Goal: Task Accomplishment & Management: Use online tool/utility

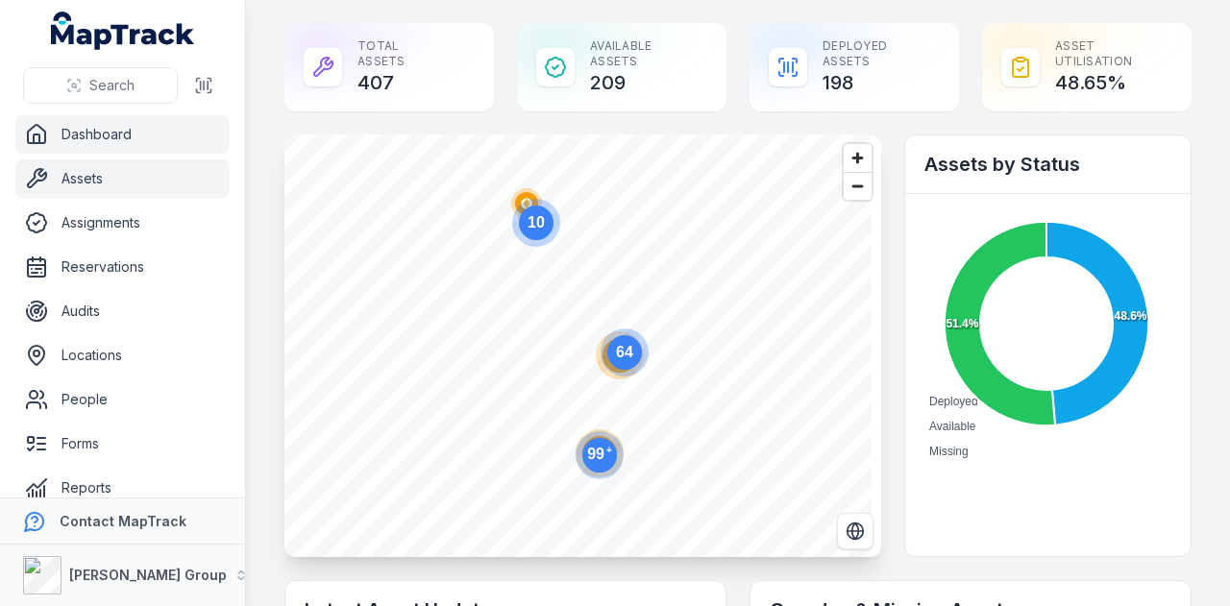
click at [165, 168] on link "Assets" at bounding box center [122, 178] width 214 height 38
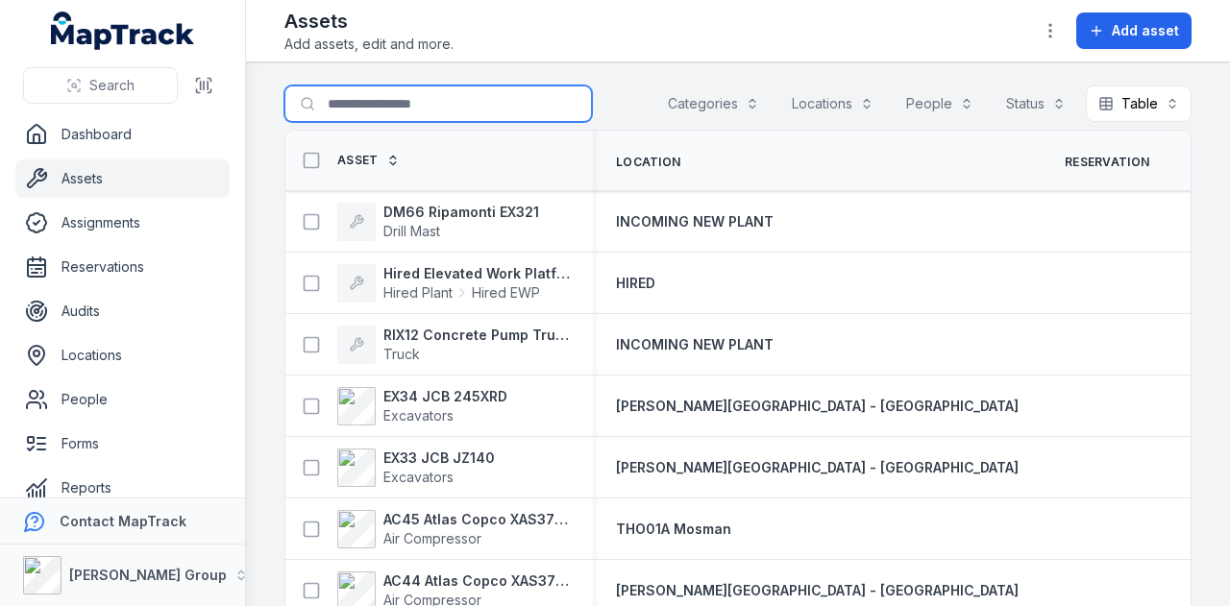
click at [425, 105] on input "Search for assets" at bounding box center [437, 103] width 307 height 37
type input "*"
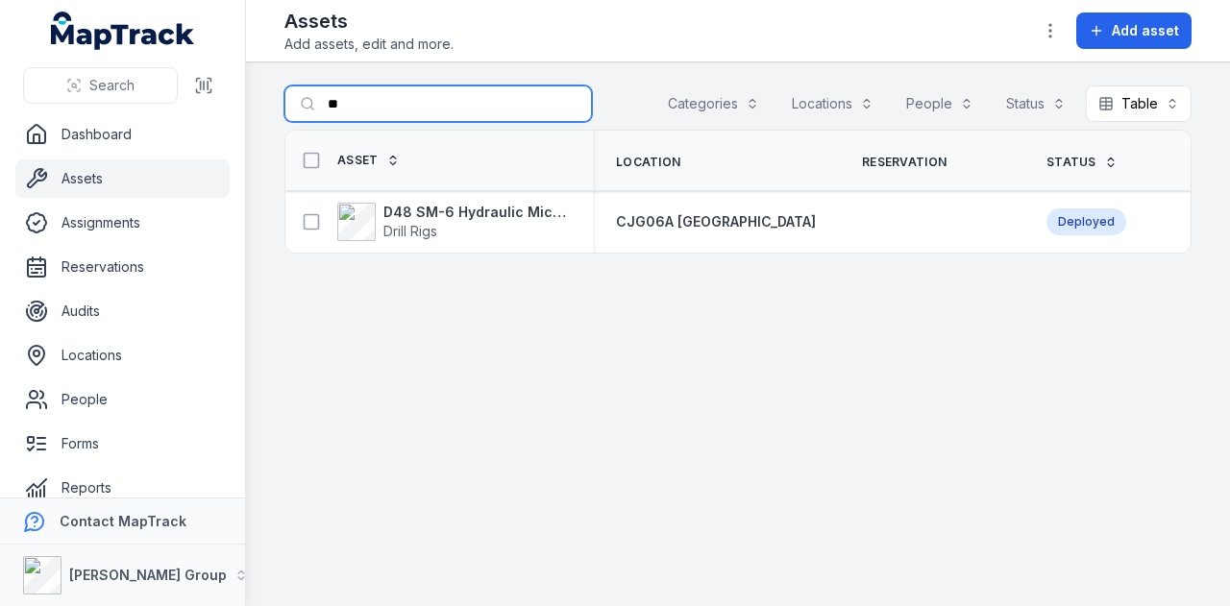
type input "*"
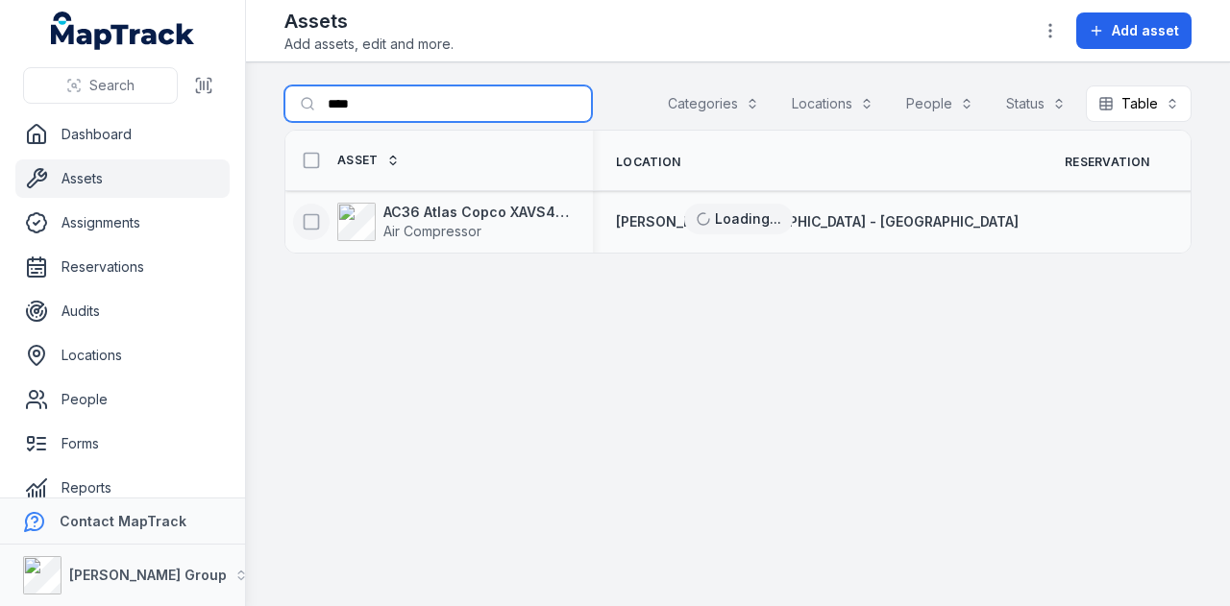
type input "****"
click at [298, 216] on button at bounding box center [311, 222] width 37 height 37
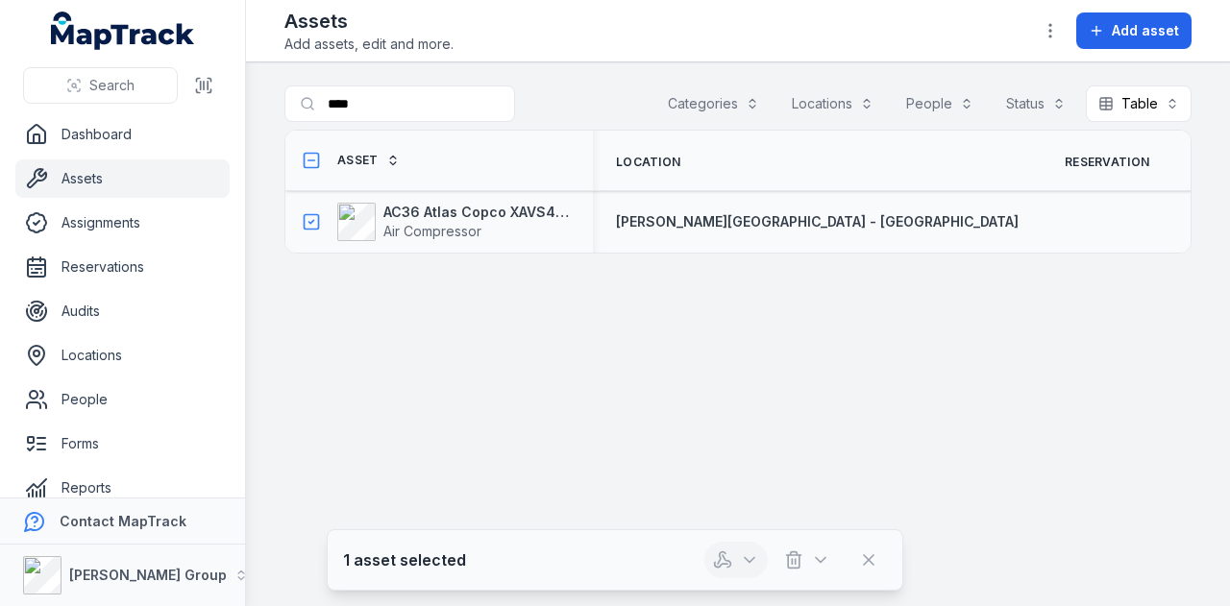
click at [745, 565] on icon "button" at bounding box center [749, 559] width 19 height 19
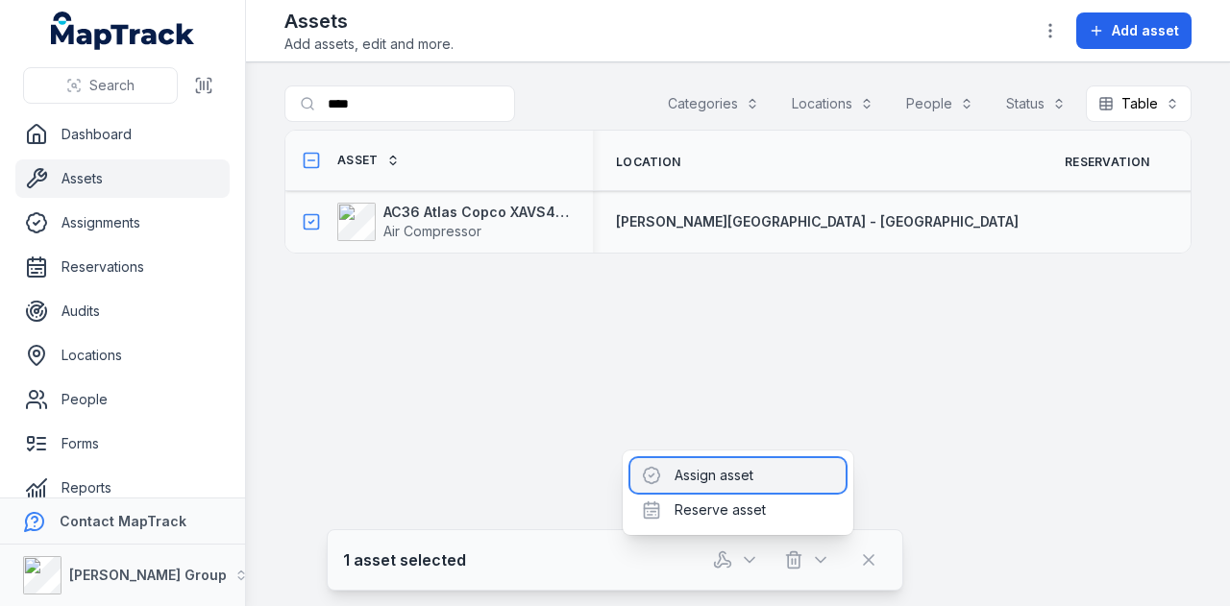
click at [759, 476] on div "Assign asset" at bounding box center [737, 475] width 215 height 35
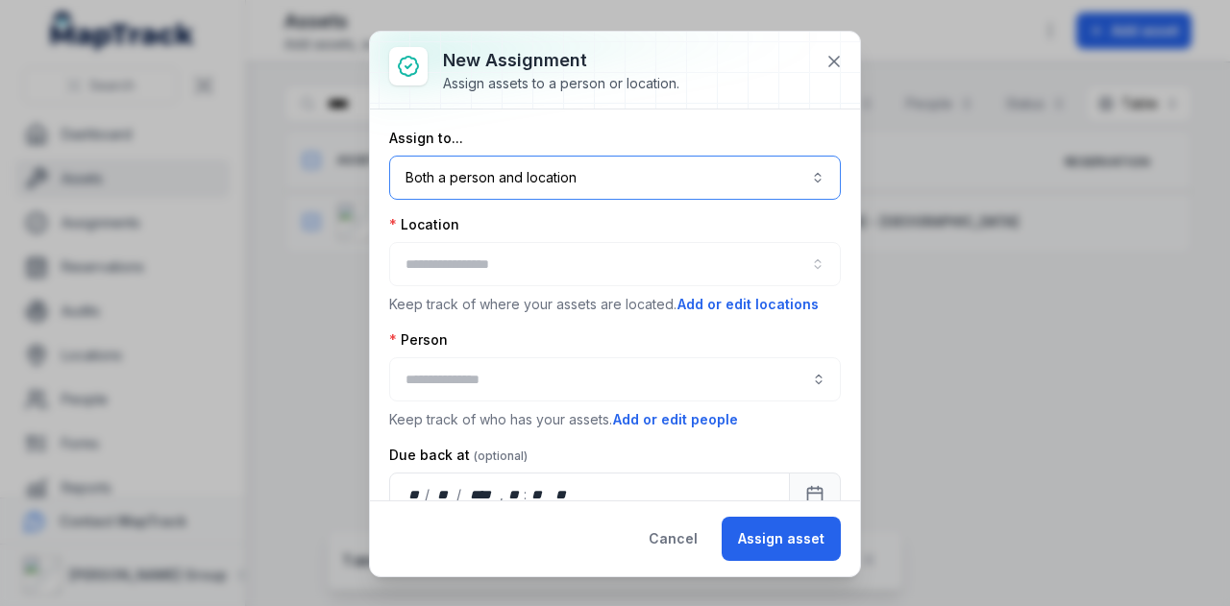
click at [550, 183] on button "Both a person and location ****" at bounding box center [615, 178] width 452 height 44
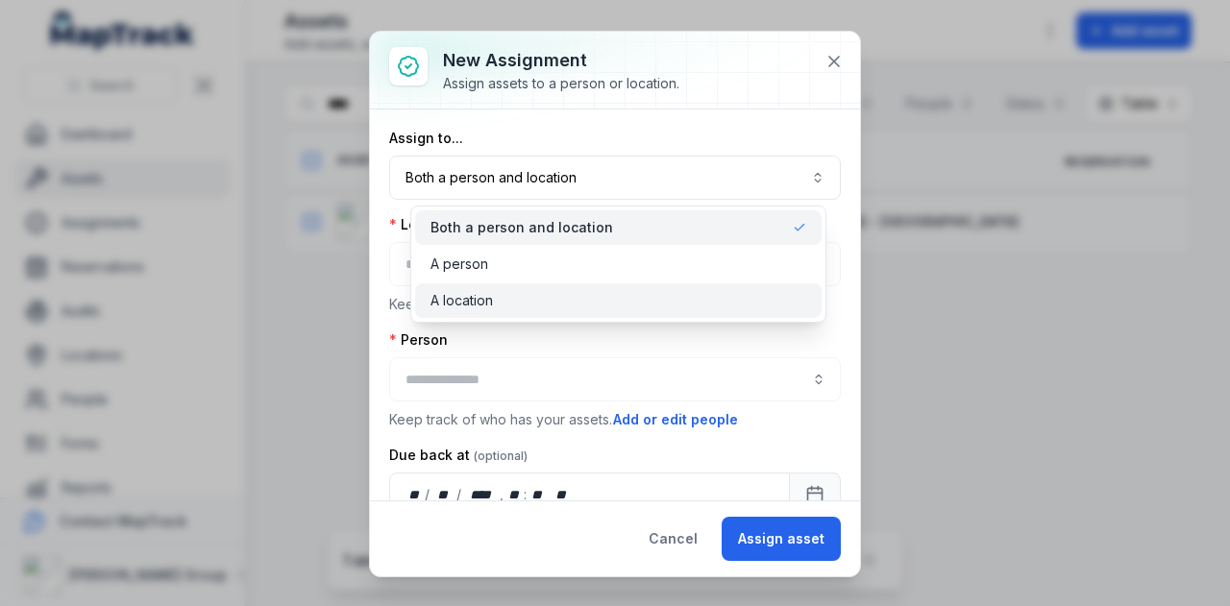
drag, startPoint x: 569, startPoint y: 301, endPoint x: 546, endPoint y: 284, distance: 28.3
click at [558, 293] on div "A location" at bounding box center [618, 300] width 376 height 19
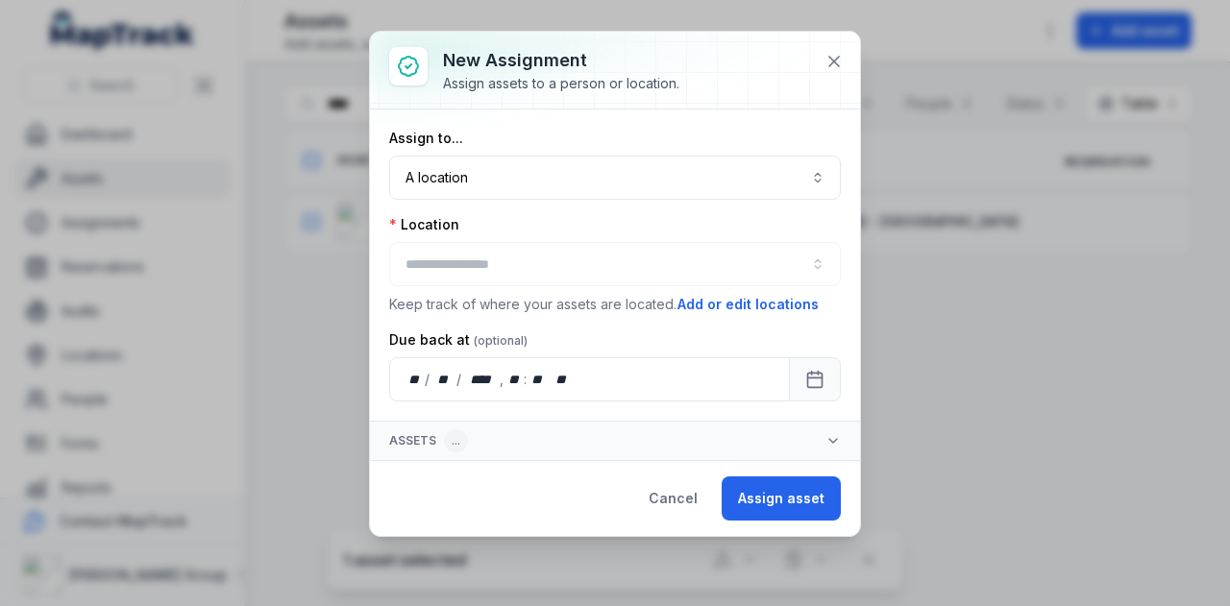
click at [515, 245] on div at bounding box center [615, 264] width 452 height 44
click at [513, 258] on div at bounding box center [615, 264] width 452 height 44
drag, startPoint x: 513, startPoint y: 266, endPoint x: 484, endPoint y: 268, distance: 28.9
click at [513, 267] on div at bounding box center [615, 264] width 452 height 44
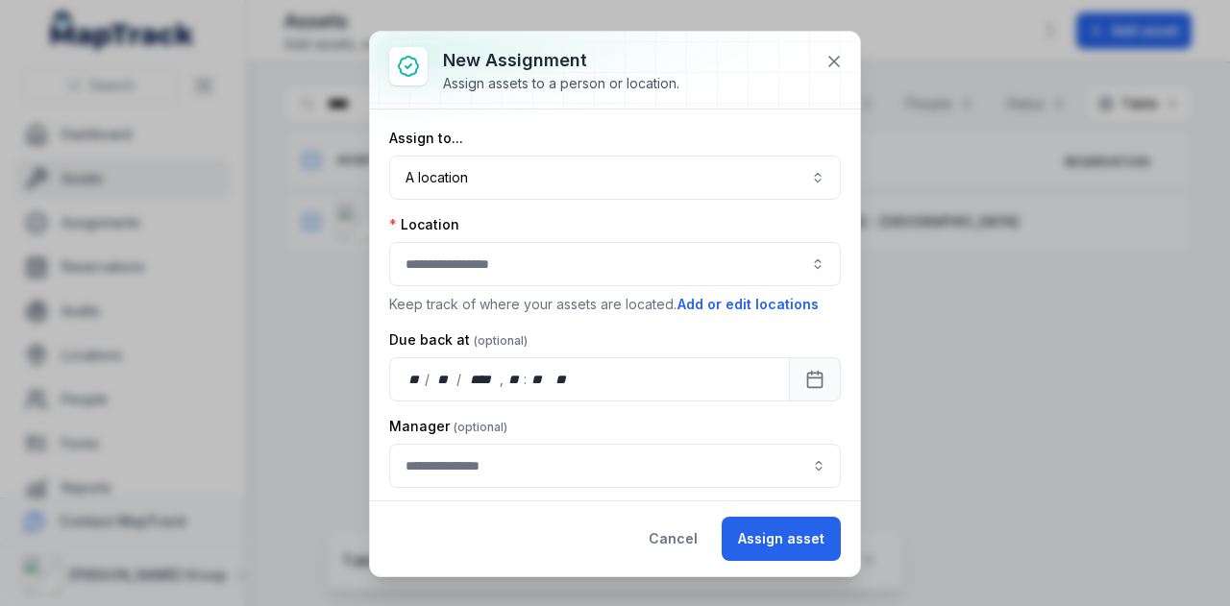
click at [437, 251] on button "button" at bounding box center [615, 264] width 452 height 44
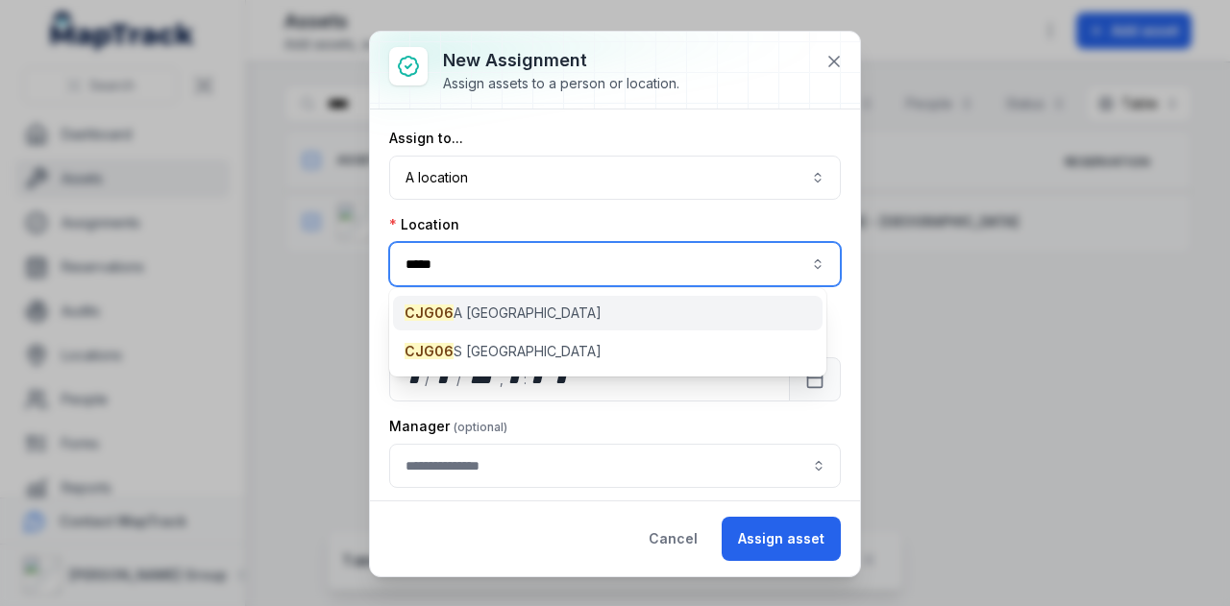
type input "*****"
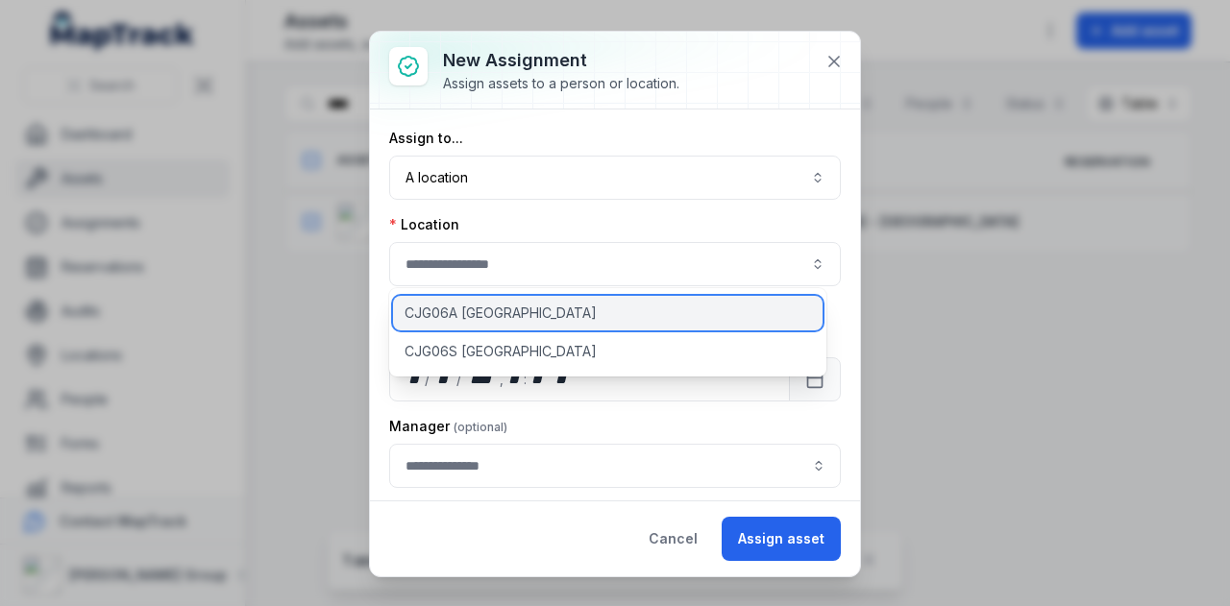
click at [496, 318] on span "CJG06A [GEOGRAPHIC_DATA]" at bounding box center [500, 313] width 192 height 19
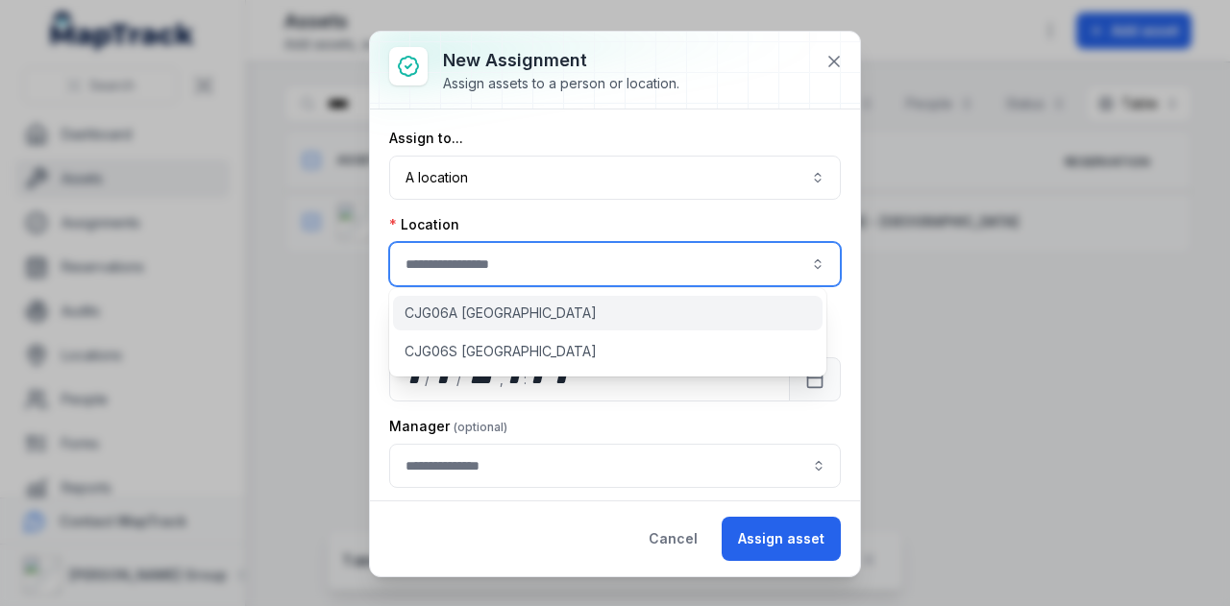
type input "**********"
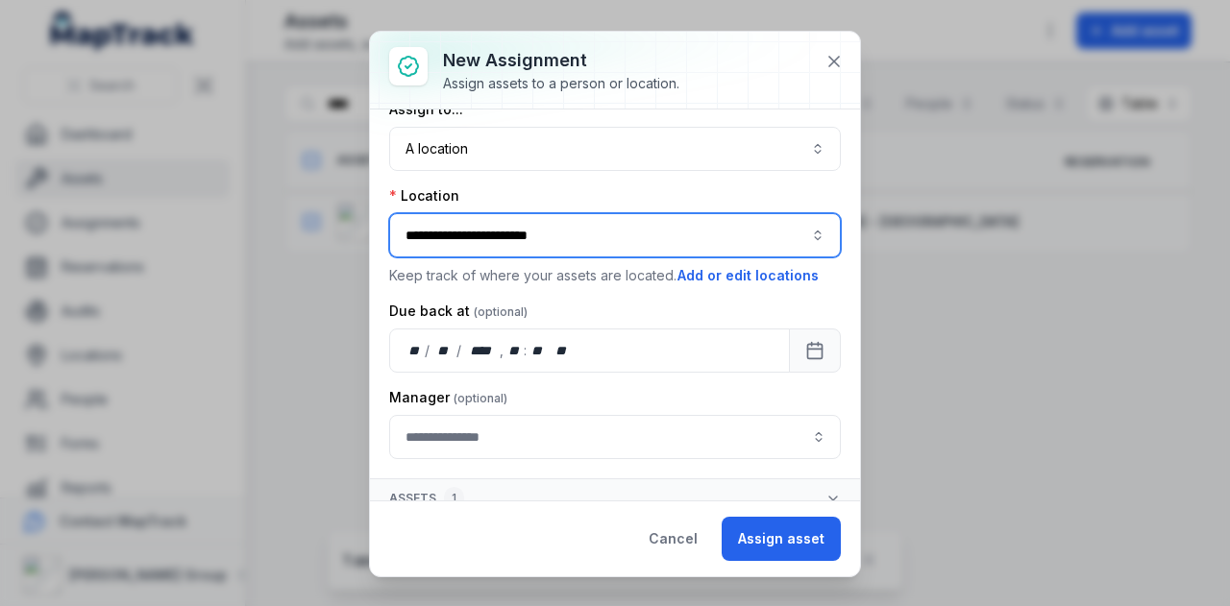
scroll to position [40, 0]
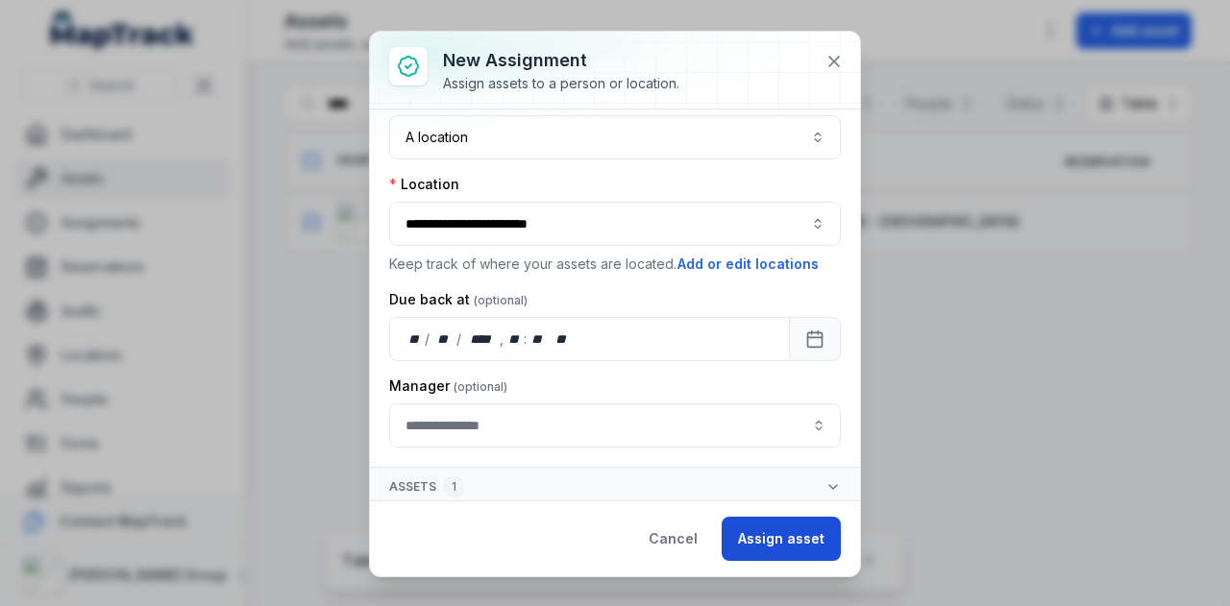
click at [769, 553] on button "Assign asset" at bounding box center [780, 539] width 119 height 44
